Goal: Information Seeking & Learning: Learn about a topic

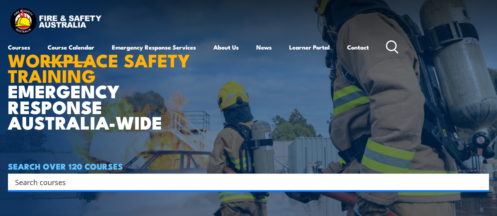
click at [71, 48] on link "Course Calendar" at bounding box center [71, 47] width 47 height 19
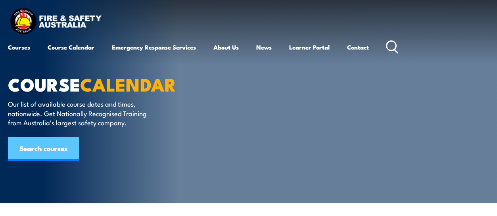
click at [52, 147] on link "Search courses" at bounding box center [43, 149] width 71 height 24
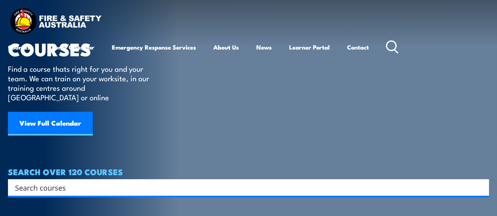
scroll to position [40, 0]
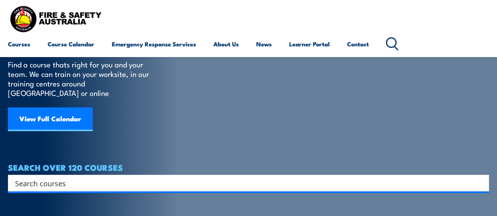
click at [114, 177] on input "Search input" at bounding box center [243, 183] width 457 height 12
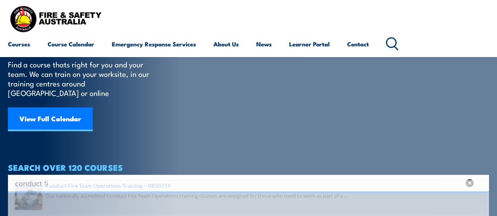
type input "conduct fi"
click at [123, 196] on span at bounding box center [248, 207] width 477 height 37
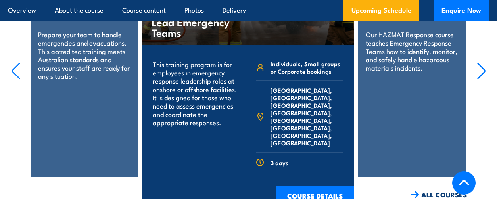
scroll to position [1668, 0]
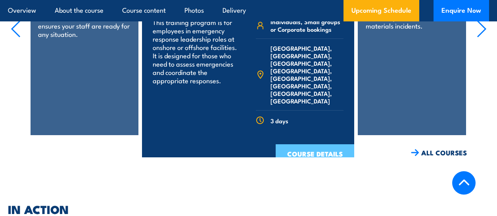
click at [294, 144] on link "COURSE DETAILS" at bounding box center [315, 154] width 79 height 21
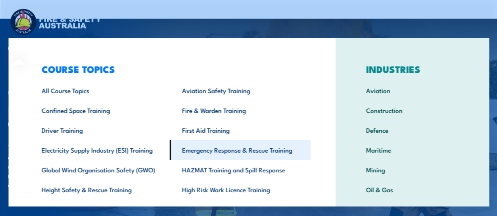
click at [242, 148] on link "Emergency Response & Rescue Training" at bounding box center [240, 150] width 141 height 20
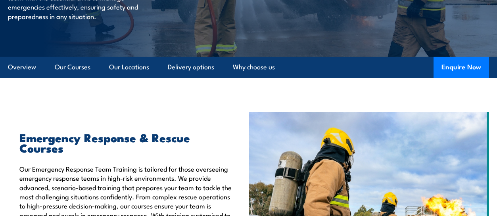
scroll to position [159, 0]
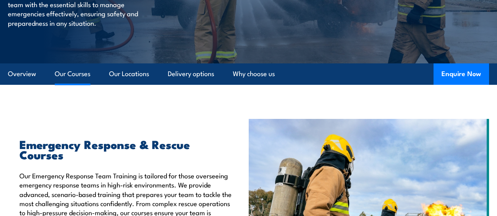
click at [69, 78] on link "Our Courses" at bounding box center [73, 74] width 36 height 21
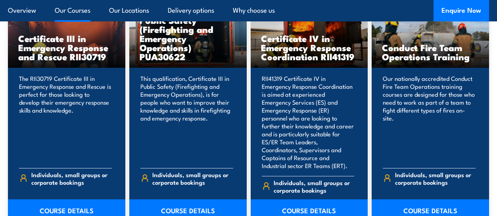
scroll to position [666, 0]
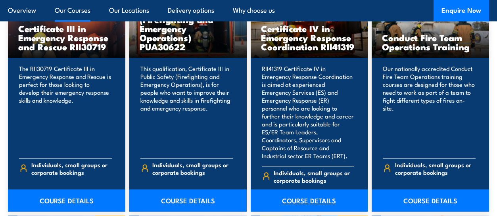
click at [315, 190] on link "COURSE DETAILS" at bounding box center [309, 201] width 117 height 22
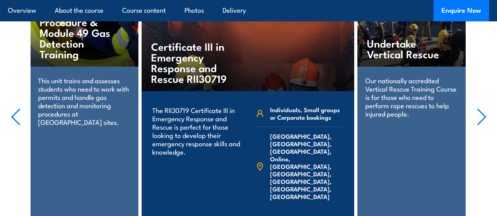
scroll to position [2475, 0]
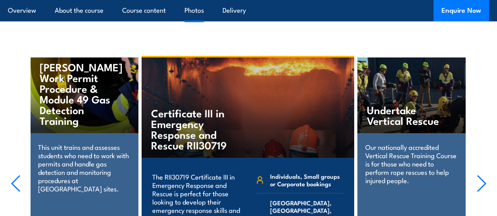
click at [195, 8] on link "Photos" at bounding box center [194, 10] width 19 height 21
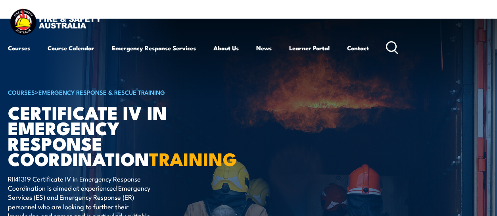
click at [316, 25] on div "Courses Course Calendar Emergency Response Services Services Overview Emergency…" at bounding box center [248, 32] width 481 height 50
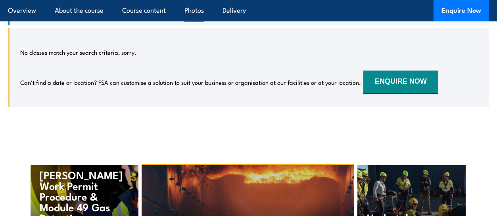
scroll to position [2360, 0]
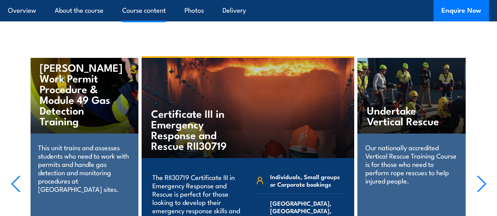
scroll to position [2475, 0]
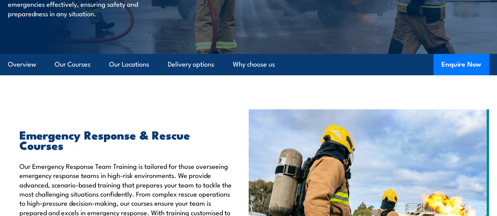
scroll to position [165, 0]
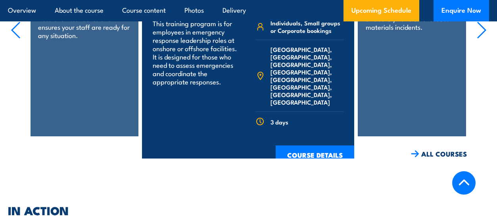
scroll to position [1668, 0]
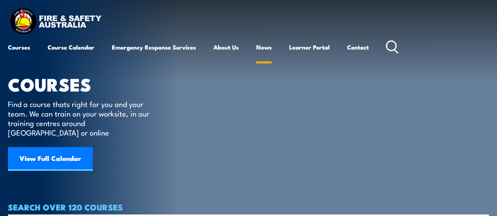
click at [266, 47] on link "News" at bounding box center [263, 47] width 15 height 19
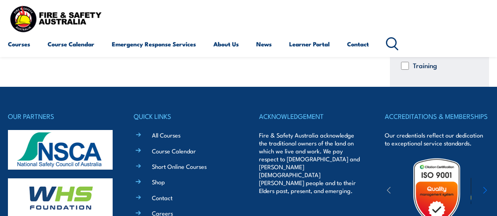
scroll to position [714, 0]
